Goal: Task Accomplishment & Management: Manage account settings

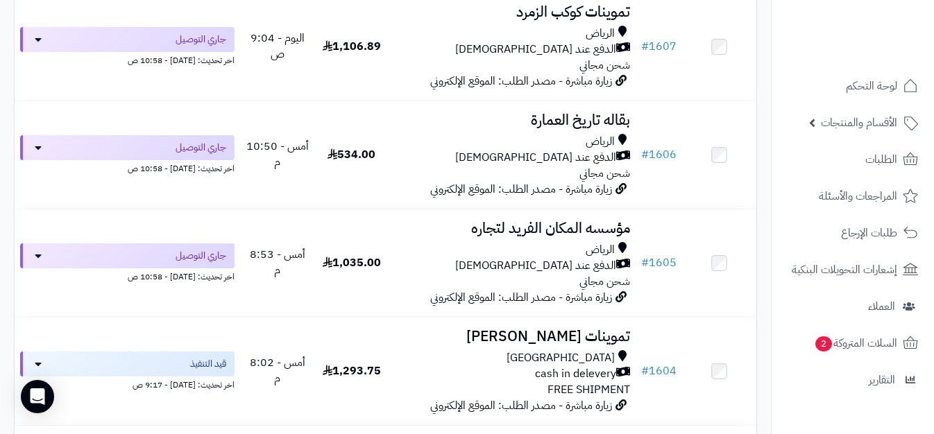
scroll to position [343, 0]
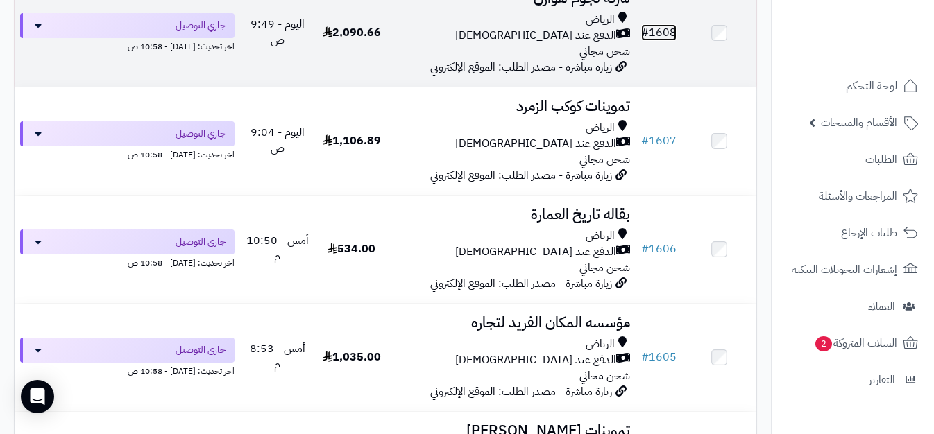
click at [654, 41] on link "# 1608" at bounding box center [658, 32] width 35 height 17
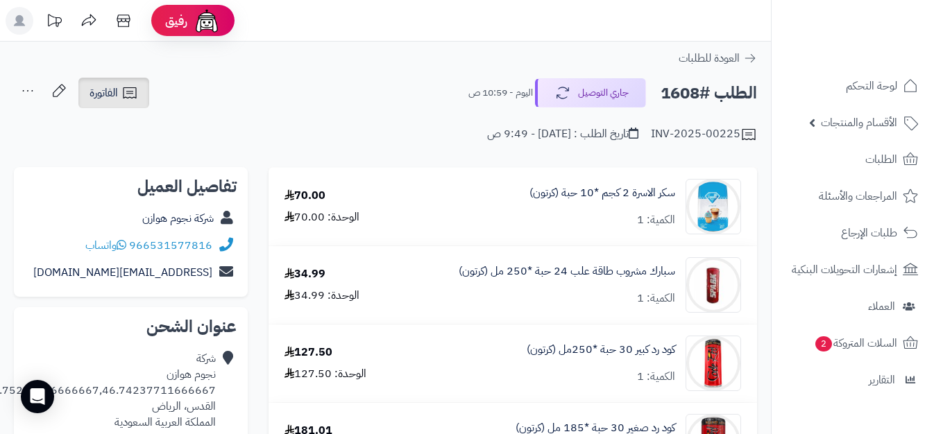
click at [122, 92] on icon at bounding box center [129, 93] width 17 height 17
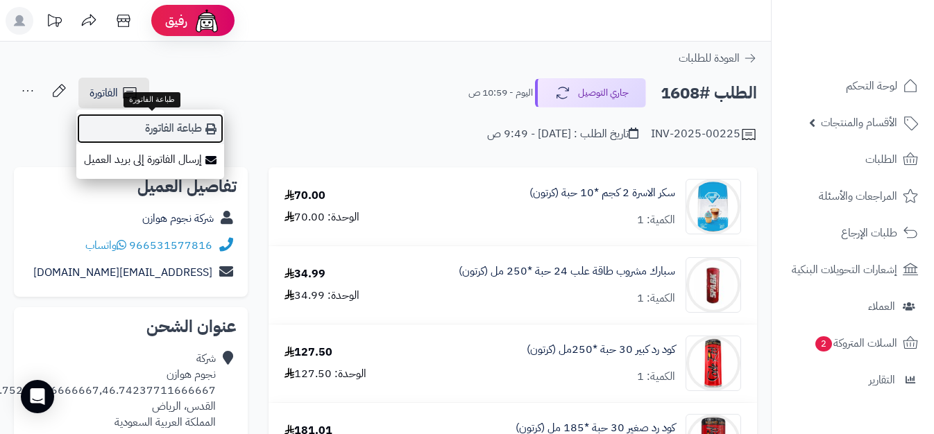
click at [157, 123] on link "طباعة الفاتورة" at bounding box center [150, 128] width 148 height 31
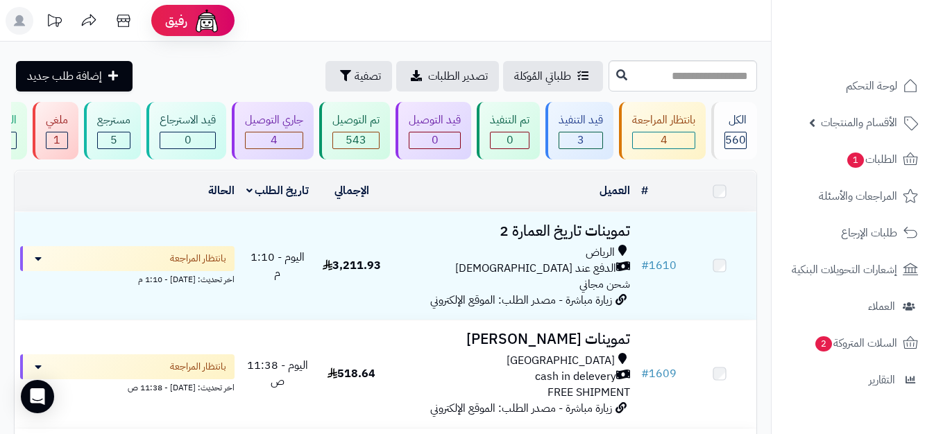
scroll to position [451, 0]
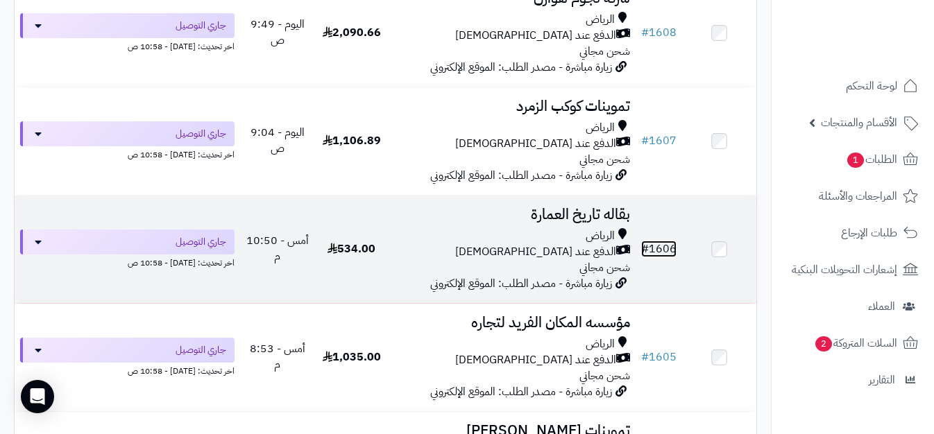
click at [660, 256] on link "# 1606" at bounding box center [658, 249] width 35 height 17
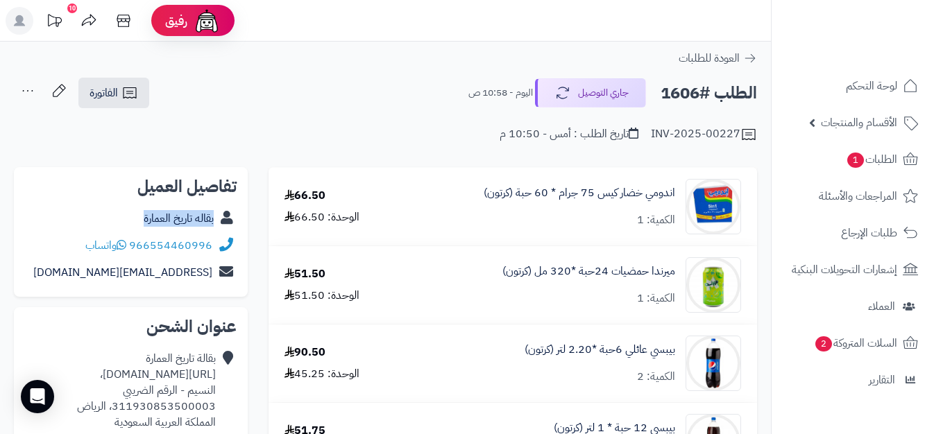
copy div "بقاله تاريخ العمارة"
drag, startPoint x: 135, startPoint y: 214, endPoint x: 220, endPoint y: 228, distance: 85.9
click at [220, 228] on div "بقاله تاريخ العمارة" at bounding box center [131, 218] width 212 height 27
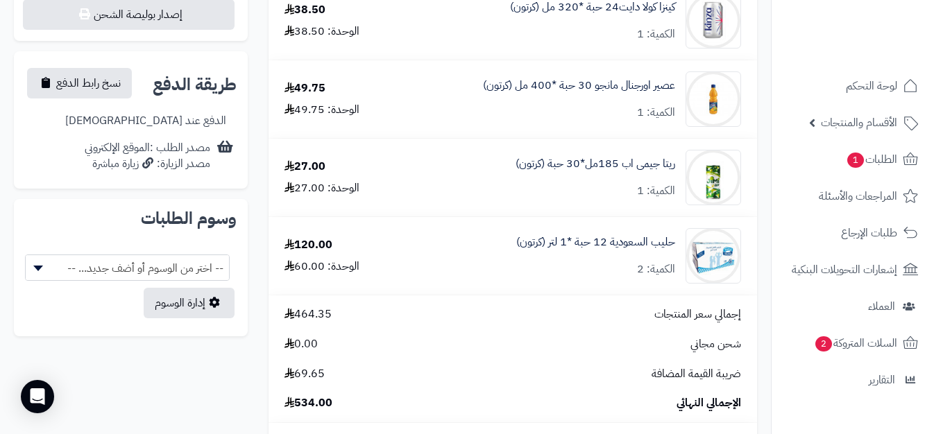
scroll to position [603, 0]
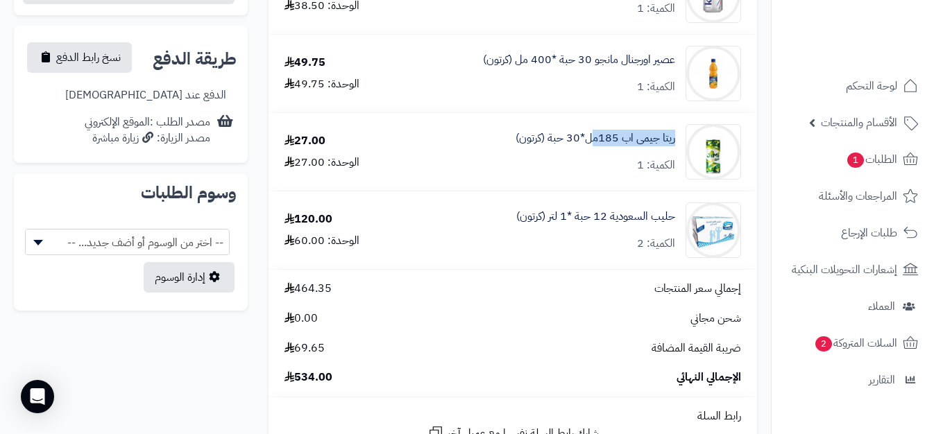
copy link "ريتا جيمى اب 185م"
drag, startPoint x: 679, startPoint y: 137, endPoint x: 591, endPoint y: 162, distance: 91.6
click at [591, 162] on div "ريتا جيمى اب 185مل*30 حبة (كرتون) الكمية: 1" at bounding box center [577, 151] width 348 height 55
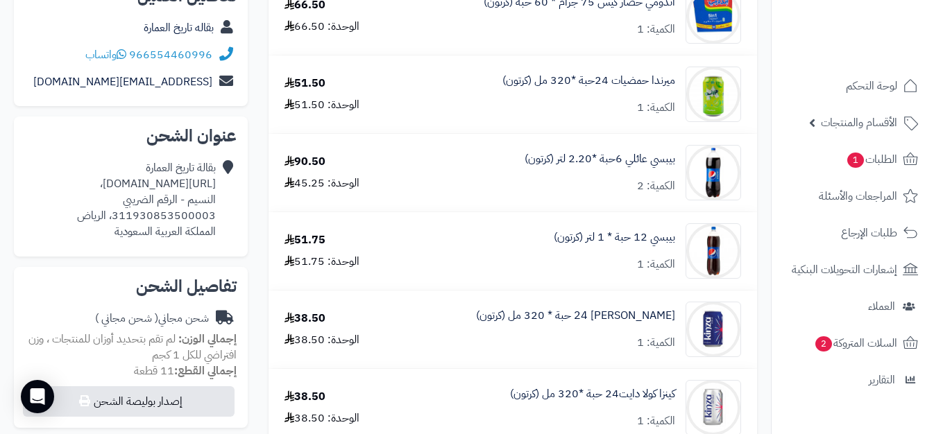
scroll to position [0, 0]
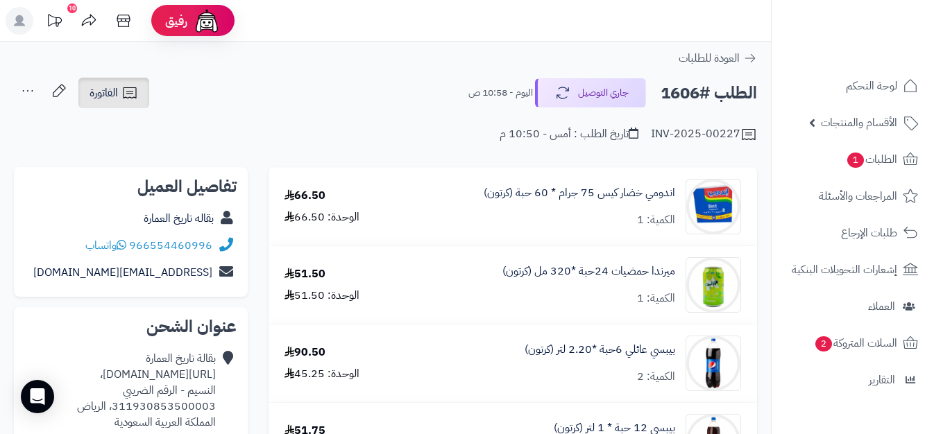
drag, startPoint x: 128, startPoint y: 94, endPoint x: 137, endPoint y: 125, distance: 32.5
click at [128, 94] on icon at bounding box center [129, 92] width 13 height 11
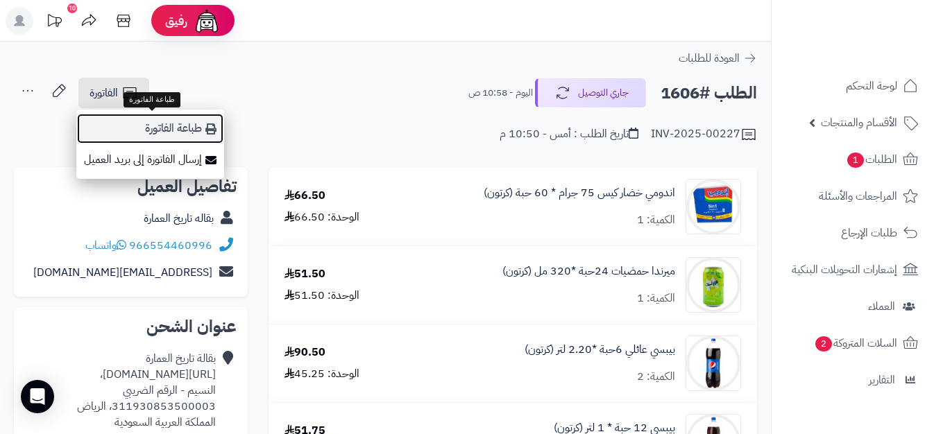
click at [149, 124] on link "طباعة الفاتورة" at bounding box center [150, 128] width 148 height 31
